Goal: Transaction & Acquisition: Purchase product/service

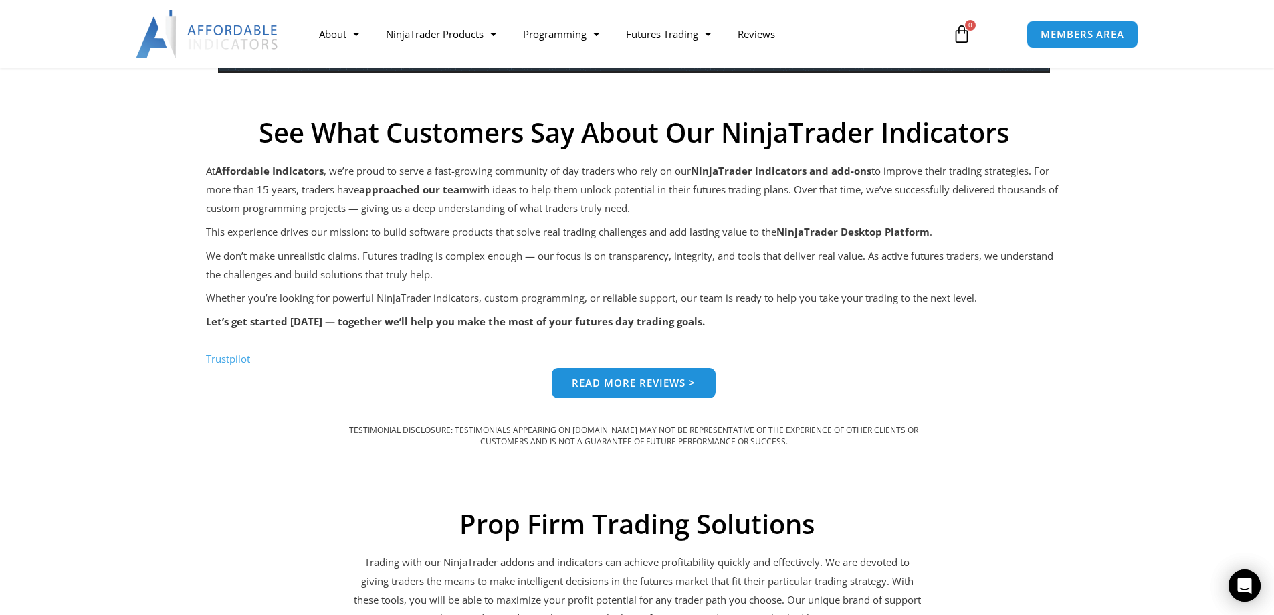
scroll to position [1204, 0]
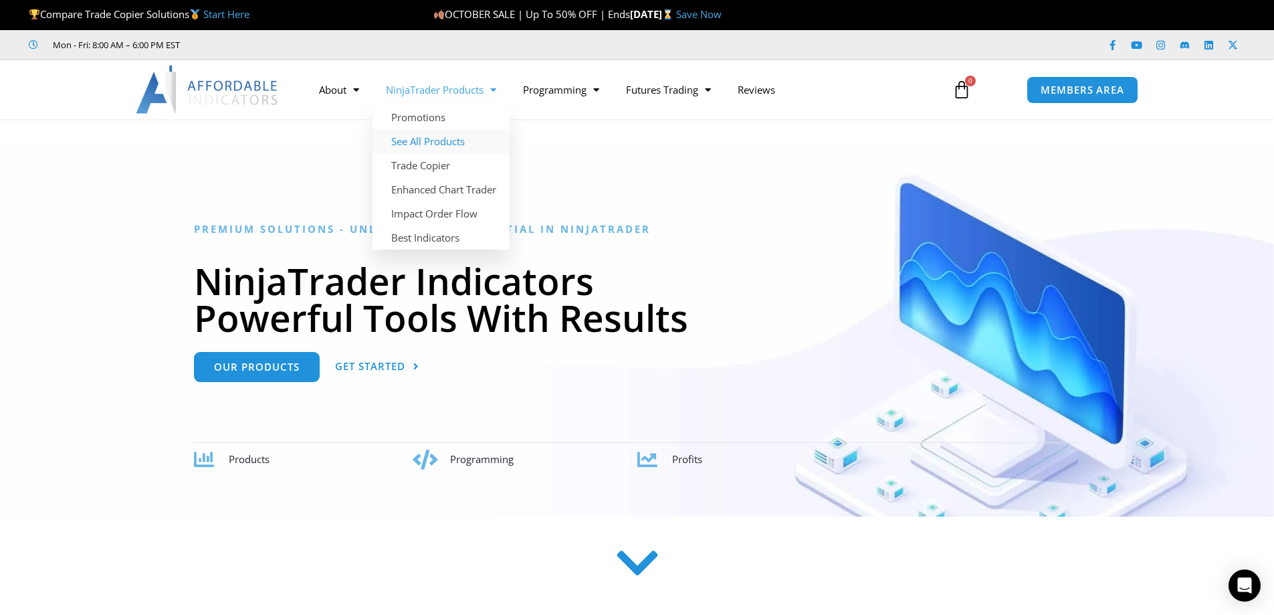
click at [449, 142] on link "See All Products" at bounding box center [441, 141] width 137 height 24
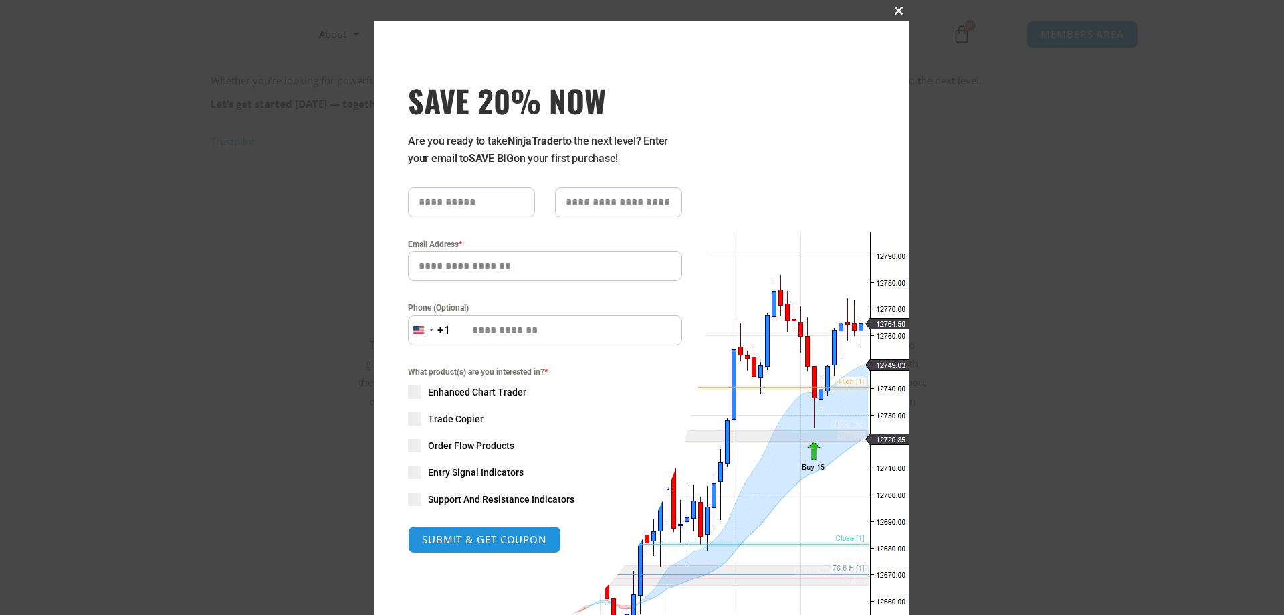
scroll to position [1204, 0]
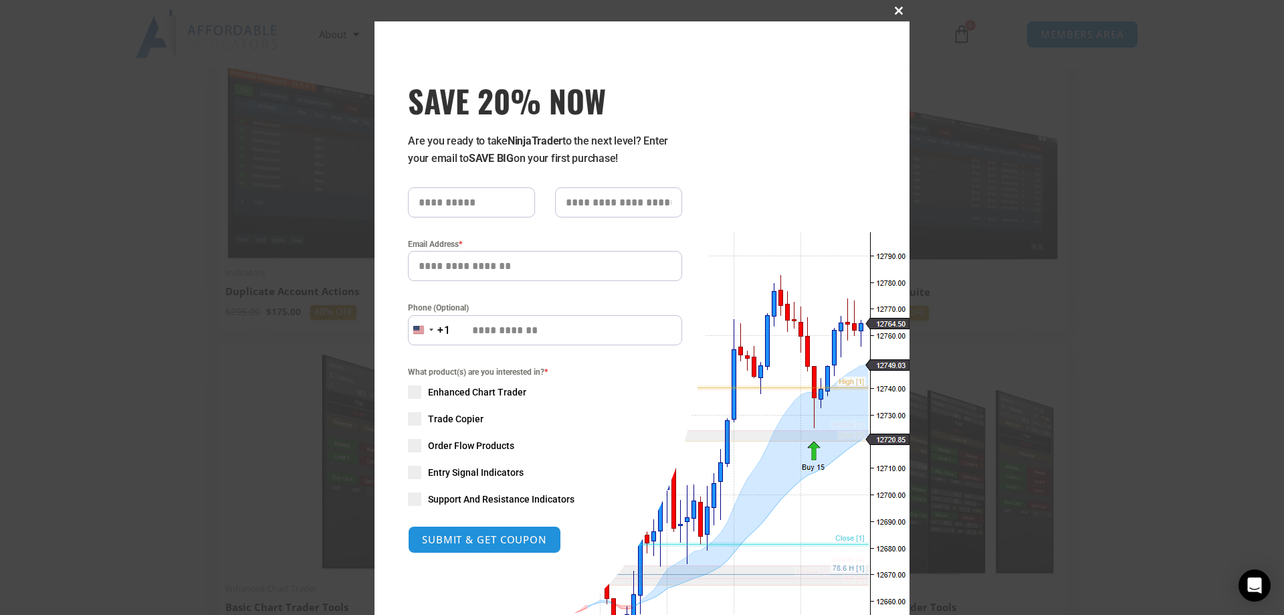
click at [888, 7] on span "SAVE 20% NOW popup" at bounding box center [898, 11] width 21 height 8
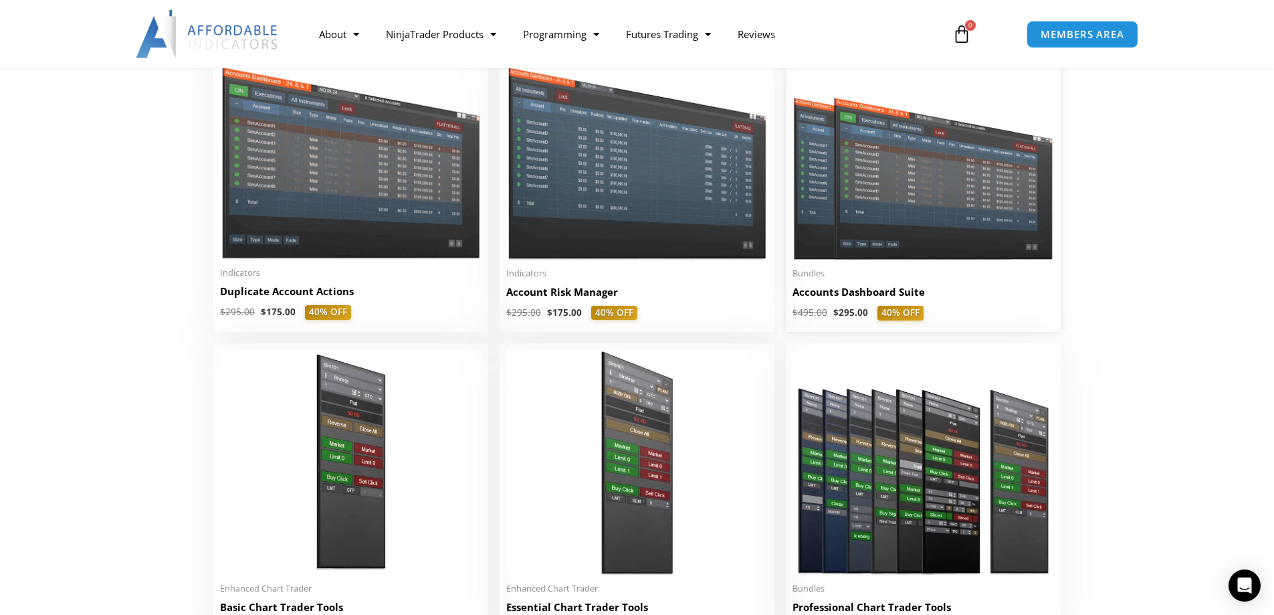
click at [931, 192] on img at bounding box center [924, 155] width 262 height 209
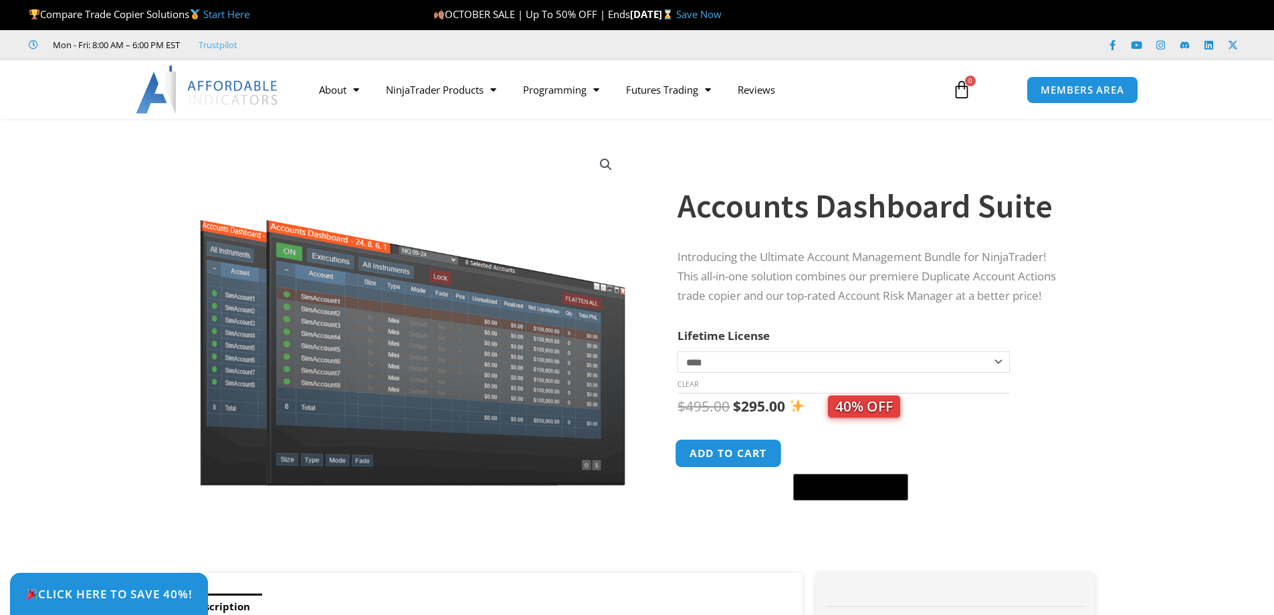
click at [728, 459] on button "Add to cart" at bounding box center [728, 453] width 107 height 29
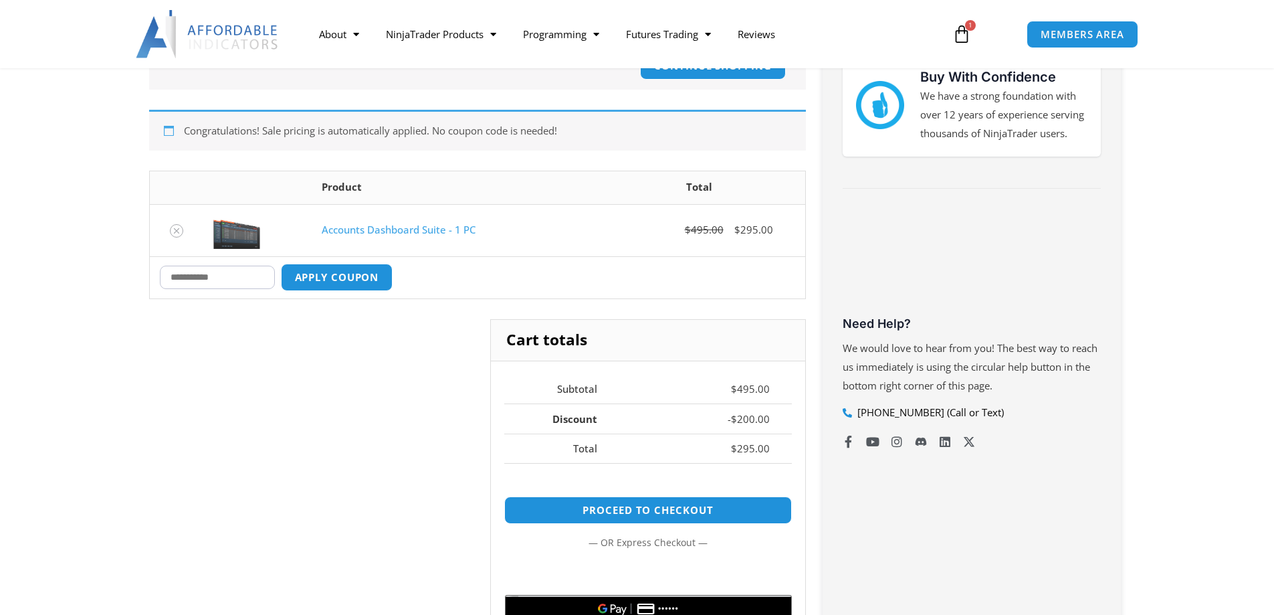
scroll to position [268, 0]
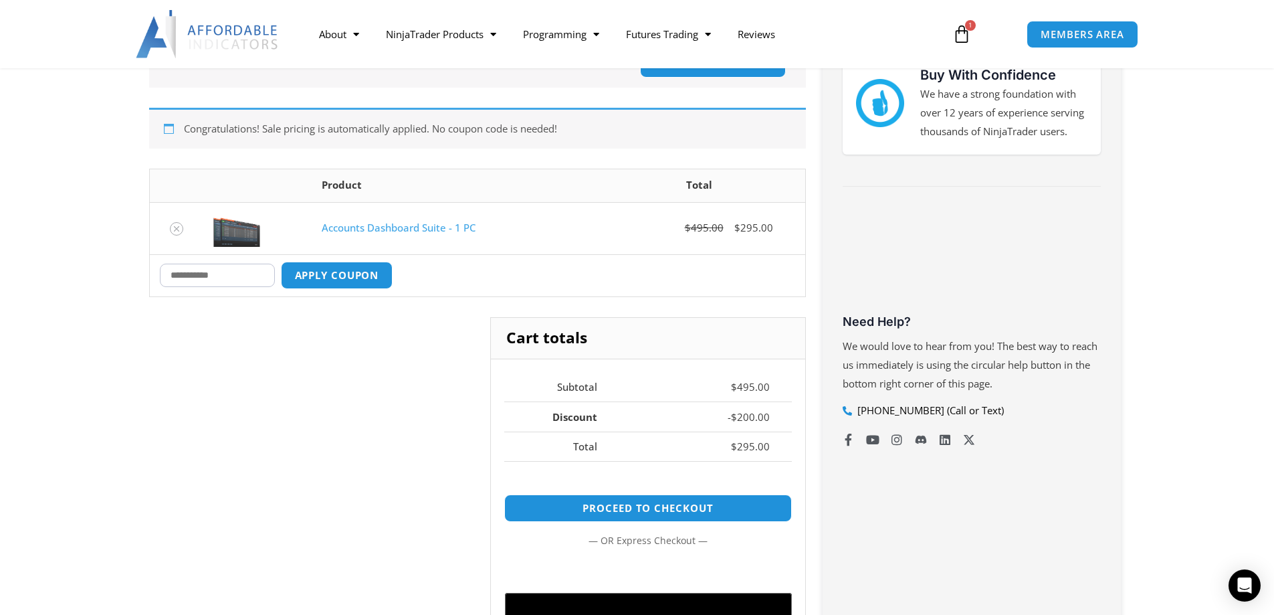
click at [223, 267] on input "Coupon:" at bounding box center [217, 275] width 115 height 23
type input "**"
click at [324, 264] on button "Apply coupon" at bounding box center [337, 275] width 118 height 29
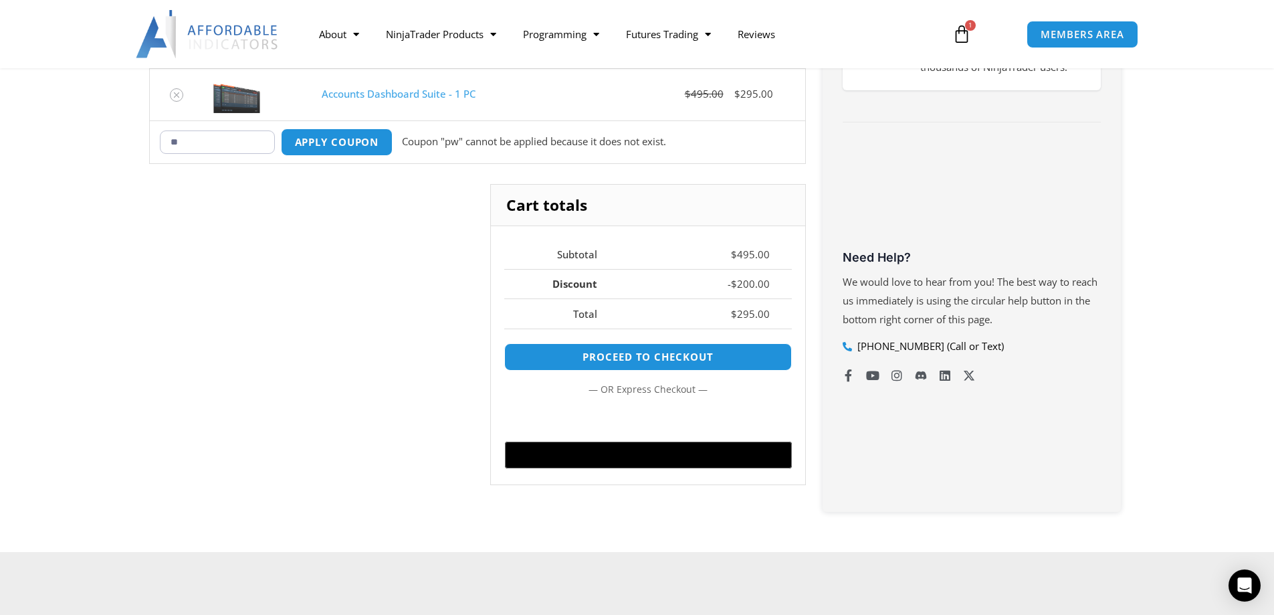
scroll to position [264, 0]
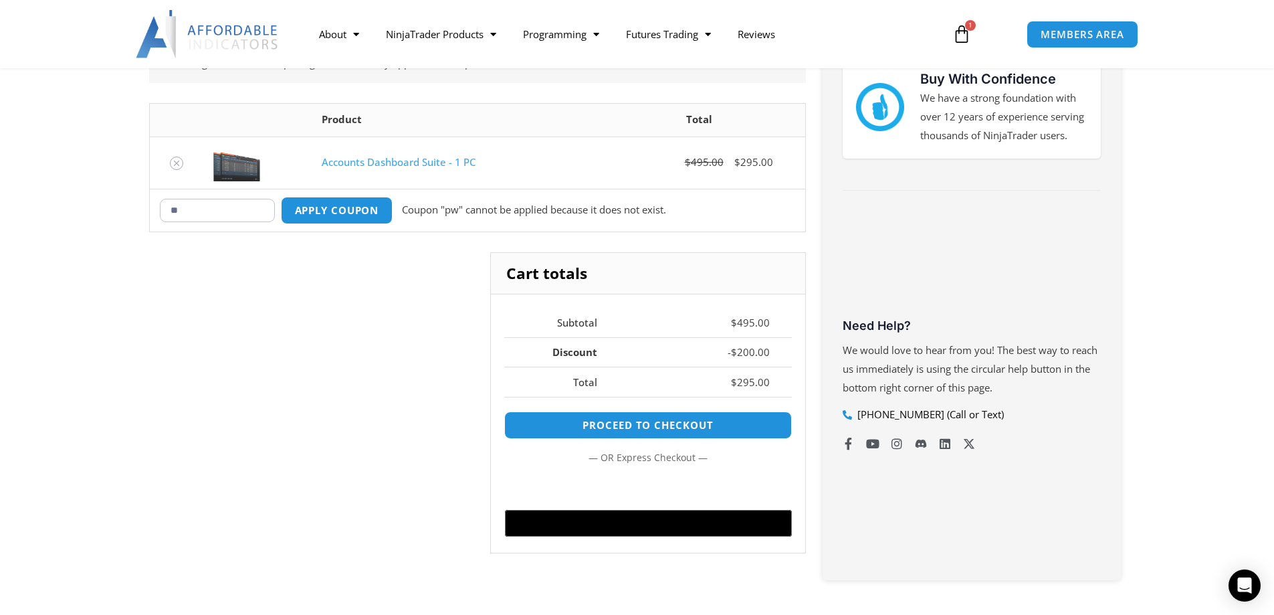
drag, startPoint x: 210, startPoint y: 217, endPoint x: 122, endPoint y: 245, distance: 92.6
click at [122, 245] on section "Congratulations! Sale pricing is automatically applied. No coupon code is neede…" at bounding box center [637, 307] width 1274 height 625
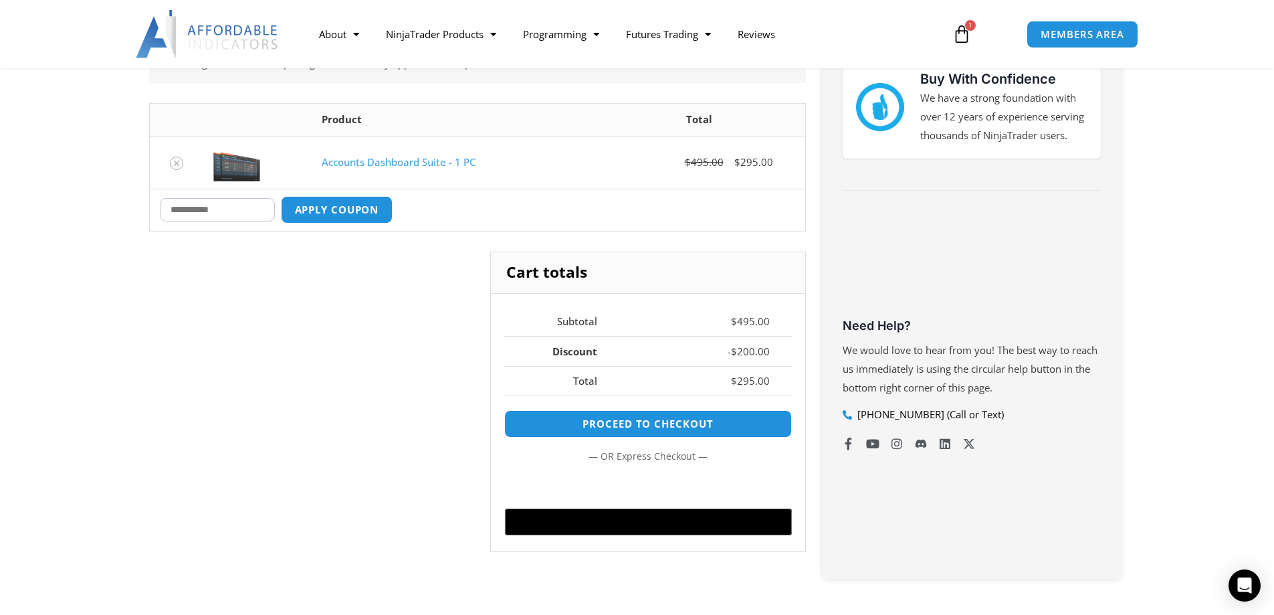
click at [307, 312] on div "Cart totals Subtotal $ 495.00 Discount - $ 200.00 Total $ 295.00 Proceed to che…" at bounding box center [477, 411] width 657 height 321
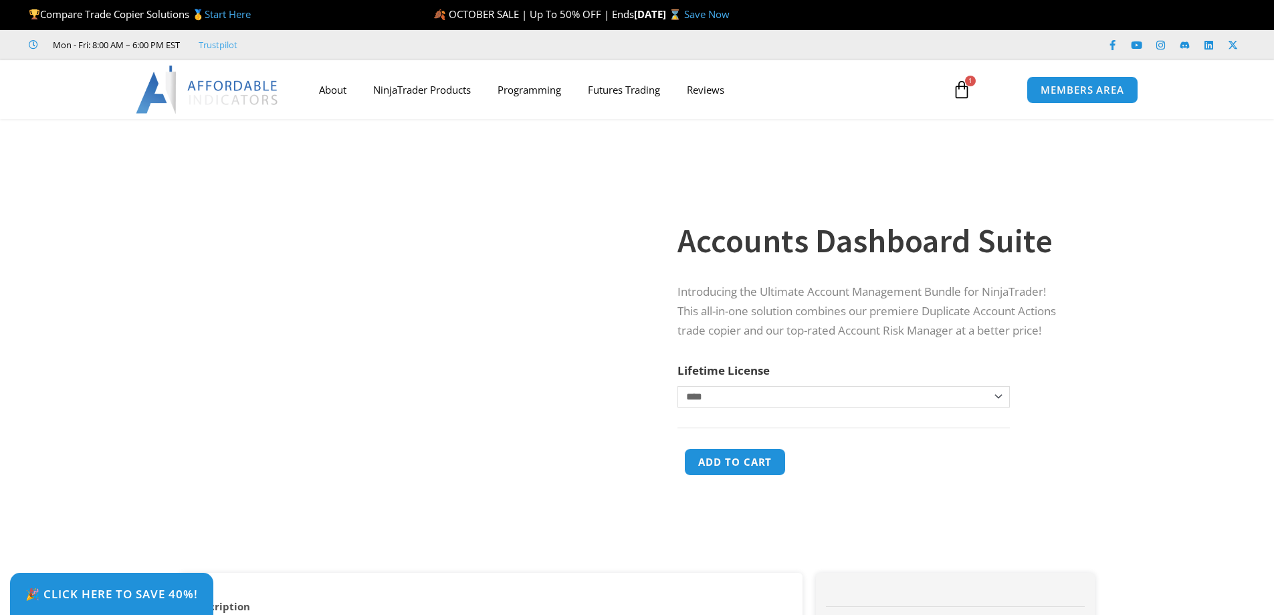
click at [431, 111] on div "About Contact Us Premium Support Team Partners NinjaTrader NinjaTrader FAQ Ninj…" at bounding box center [637, 89] width 1070 height 59
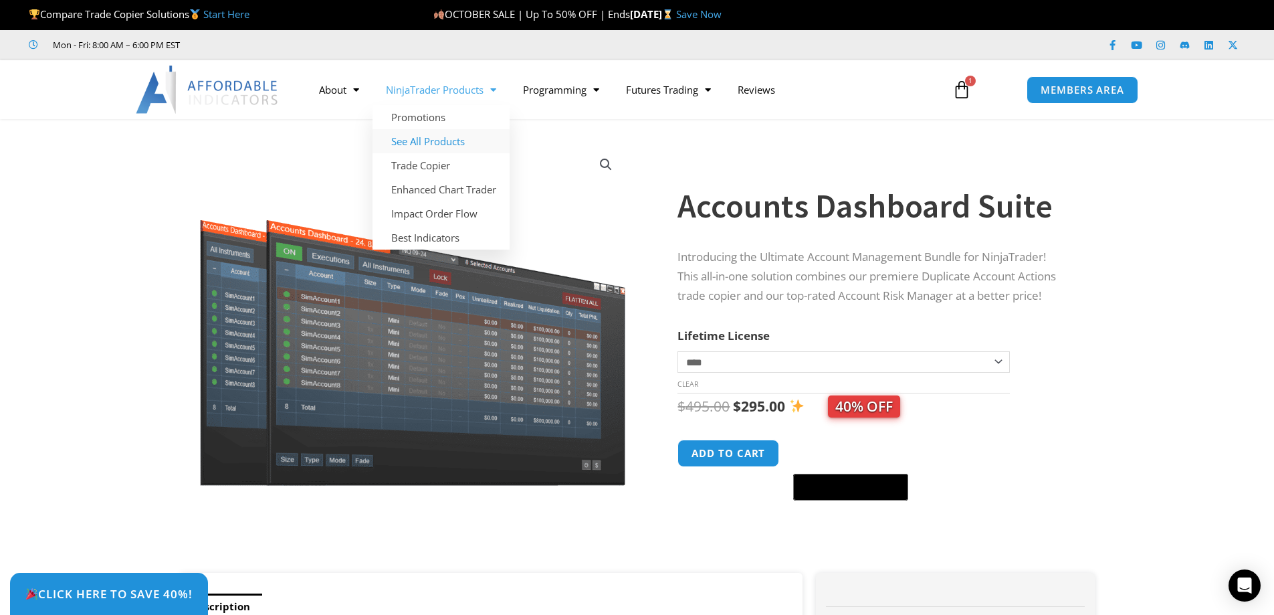
click at [426, 138] on link "See All Products" at bounding box center [441, 141] width 137 height 24
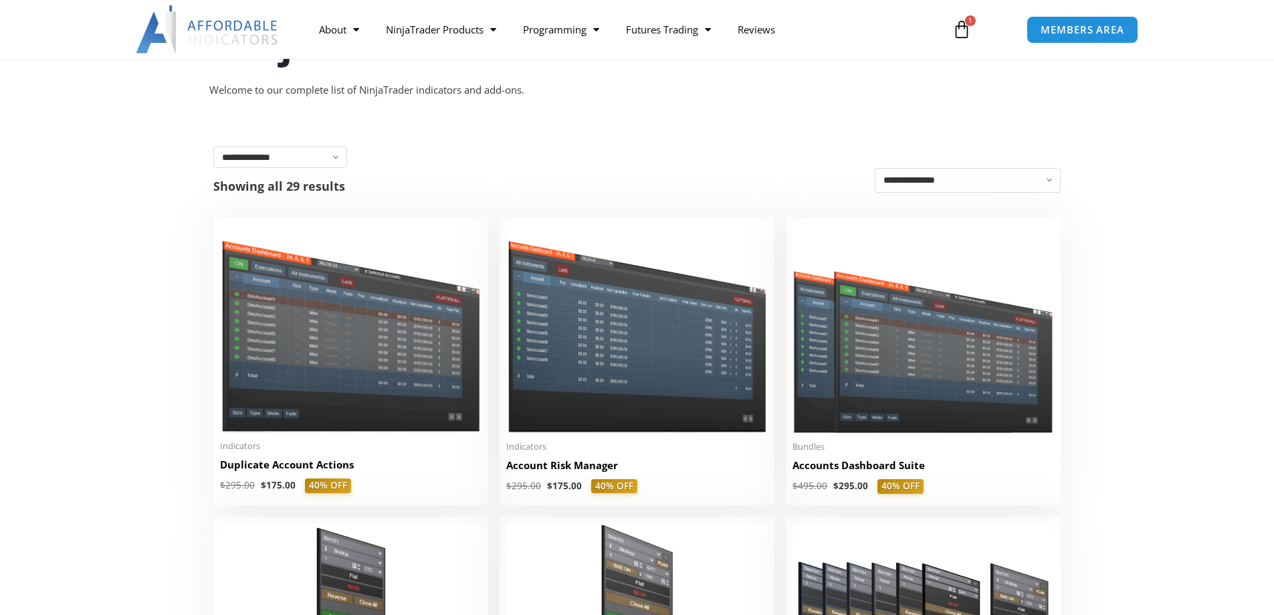
scroll to position [201, 0]
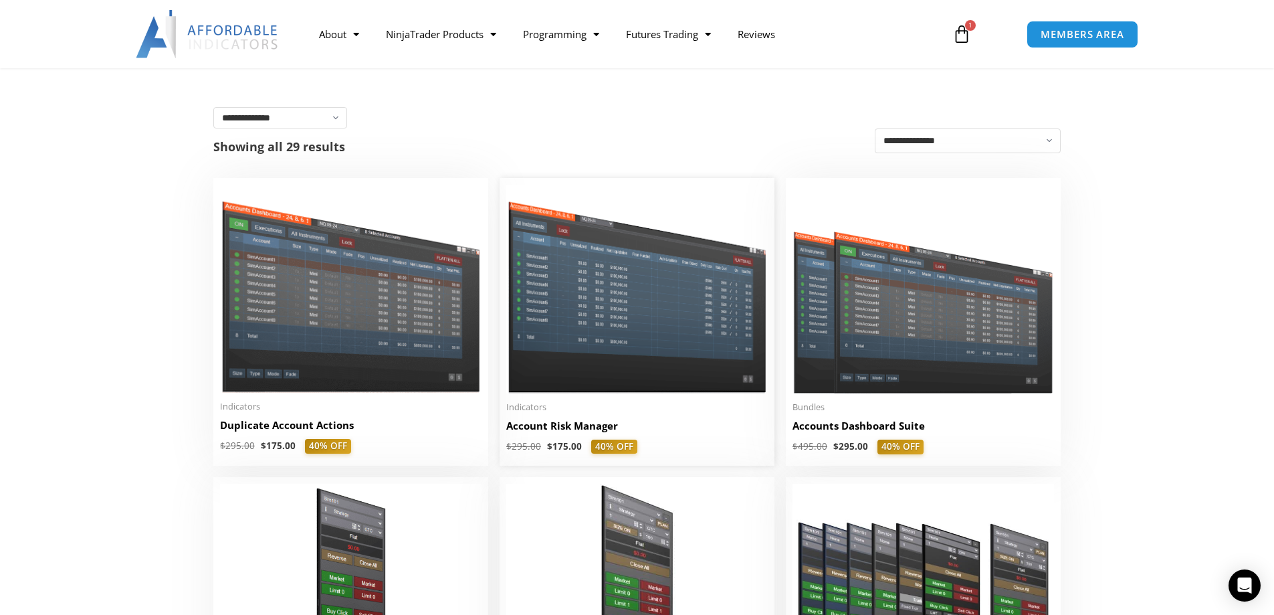
click at [589, 307] on img at bounding box center [637, 289] width 262 height 208
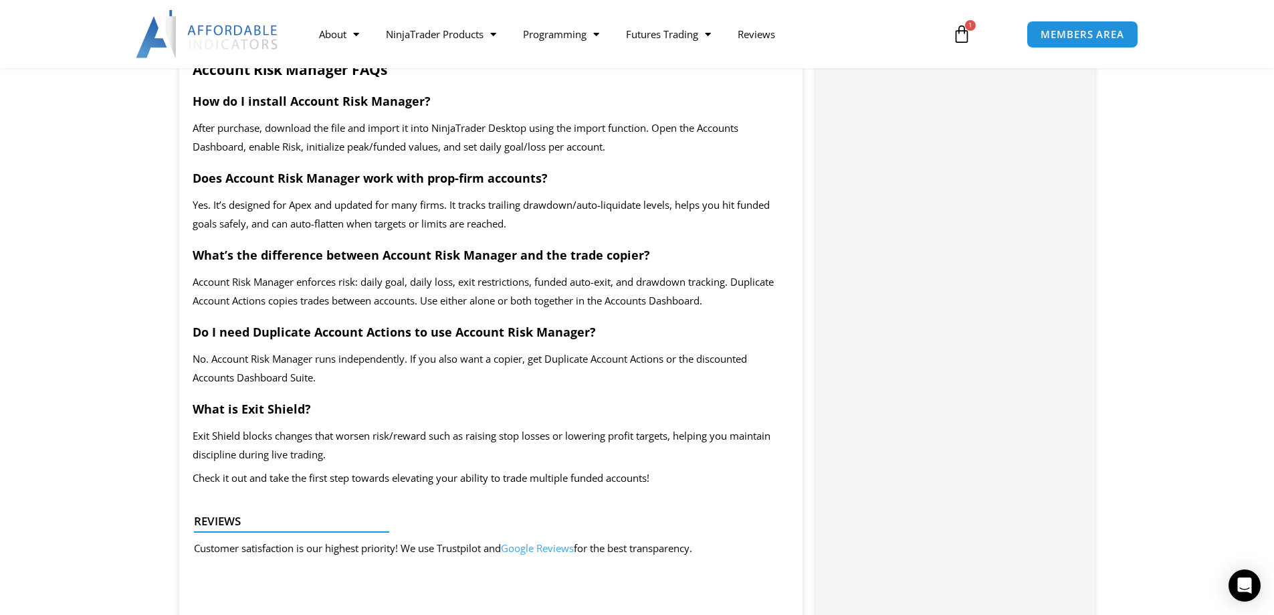
scroll to position [2943, 0]
